Goal: Answer question/provide support: Answer question/provide support

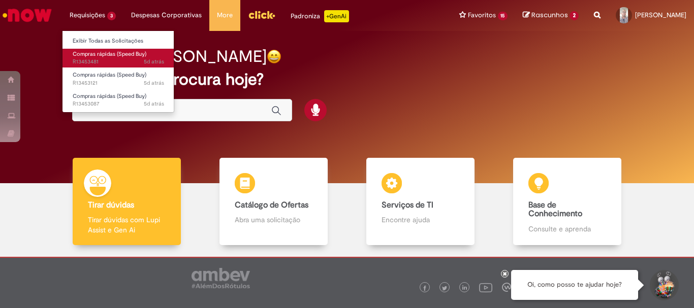
click at [100, 52] on span "Compras rápidas (Speed Buy)" at bounding box center [110, 54] width 74 height 8
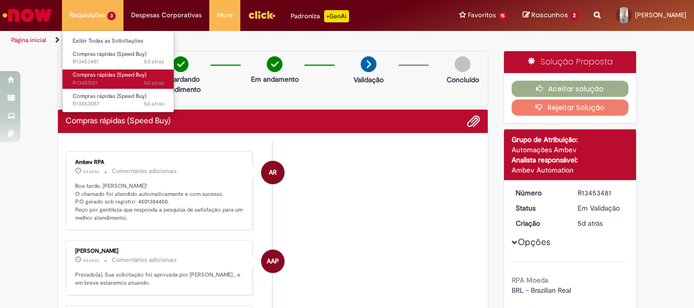
click at [101, 78] on span "Compras rápidas (Speed Buy)" at bounding box center [110, 75] width 74 height 8
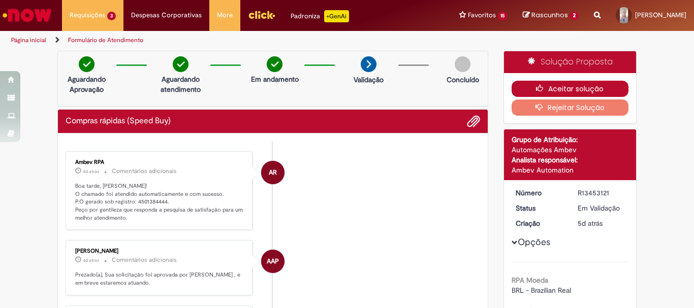
click at [549, 92] on button "Aceitar solução" at bounding box center [570, 89] width 117 height 16
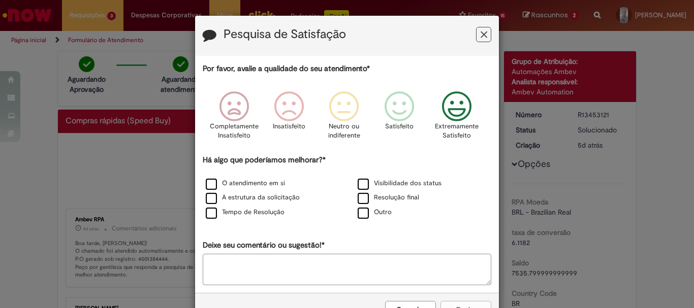
click at [449, 107] on icon "Feedback" at bounding box center [457, 106] width 38 height 30
click at [360, 197] on label "Resolução final" at bounding box center [388, 198] width 61 height 10
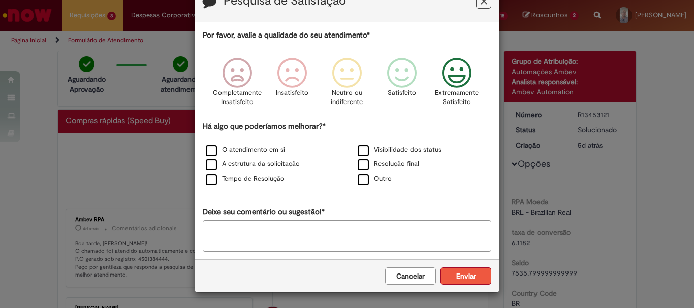
click at [464, 282] on button "Enviar" at bounding box center [466, 276] width 51 height 17
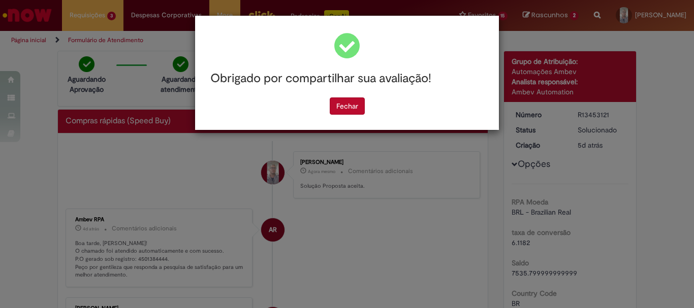
scroll to position [0, 0]
click at [348, 105] on button "Fechar" at bounding box center [347, 106] width 35 height 17
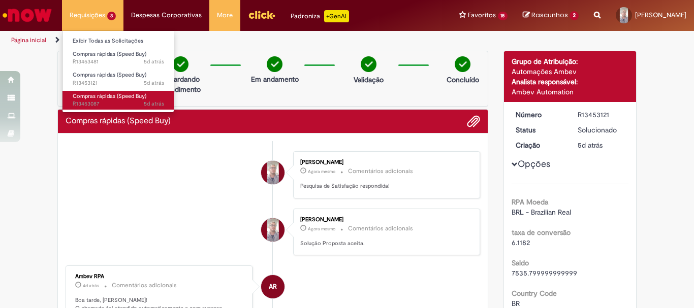
click at [96, 101] on span "5d atrás 5 dias atrás R13453087" at bounding box center [118, 104] width 91 height 8
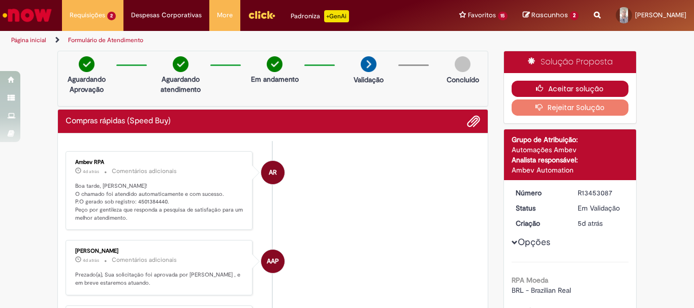
click at [568, 92] on button "Aceitar solução" at bounding box center [570, 89] width 117 height 16
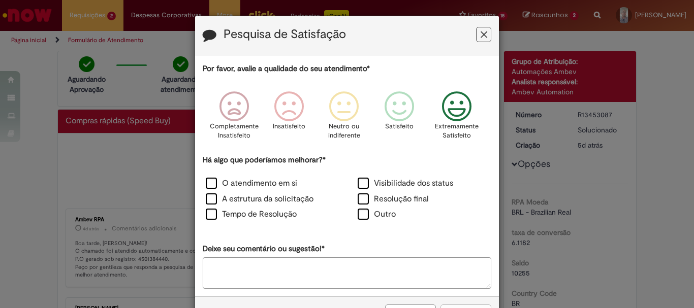
click at [470, 112] on icon "Feedback" at bounding box center [457, 106] width 38 height 30
click at [362, 193] on div "Resolução final" at bounding box center [423, 201] width 152 height 16
click at [362, 199] on label "Resolução final" at bounding box center [393, 200] width 71 height 12
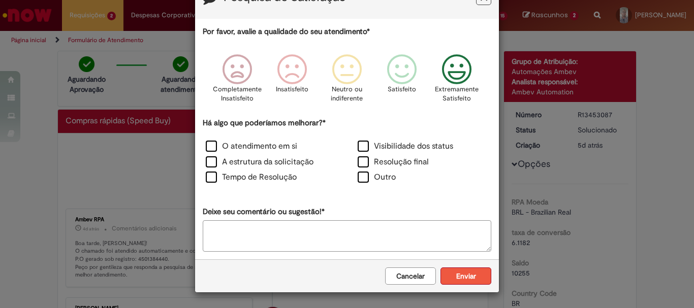
click at [451, 277] on button "Enviar" at bounding box center [466, 276] width 51 height 17
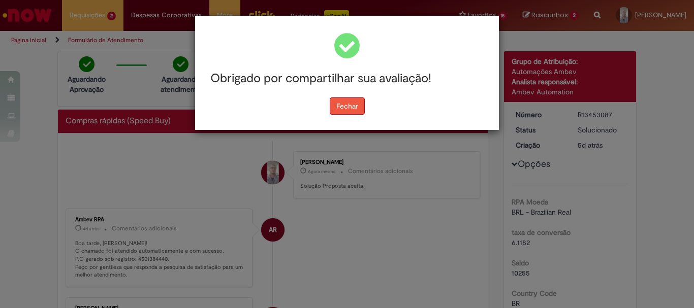
click at [350, 105] on button "Fechar" at bounding box center [347, 106] width 35 height 17
